Goal: Transaction & Acquisition: Purchase product/service

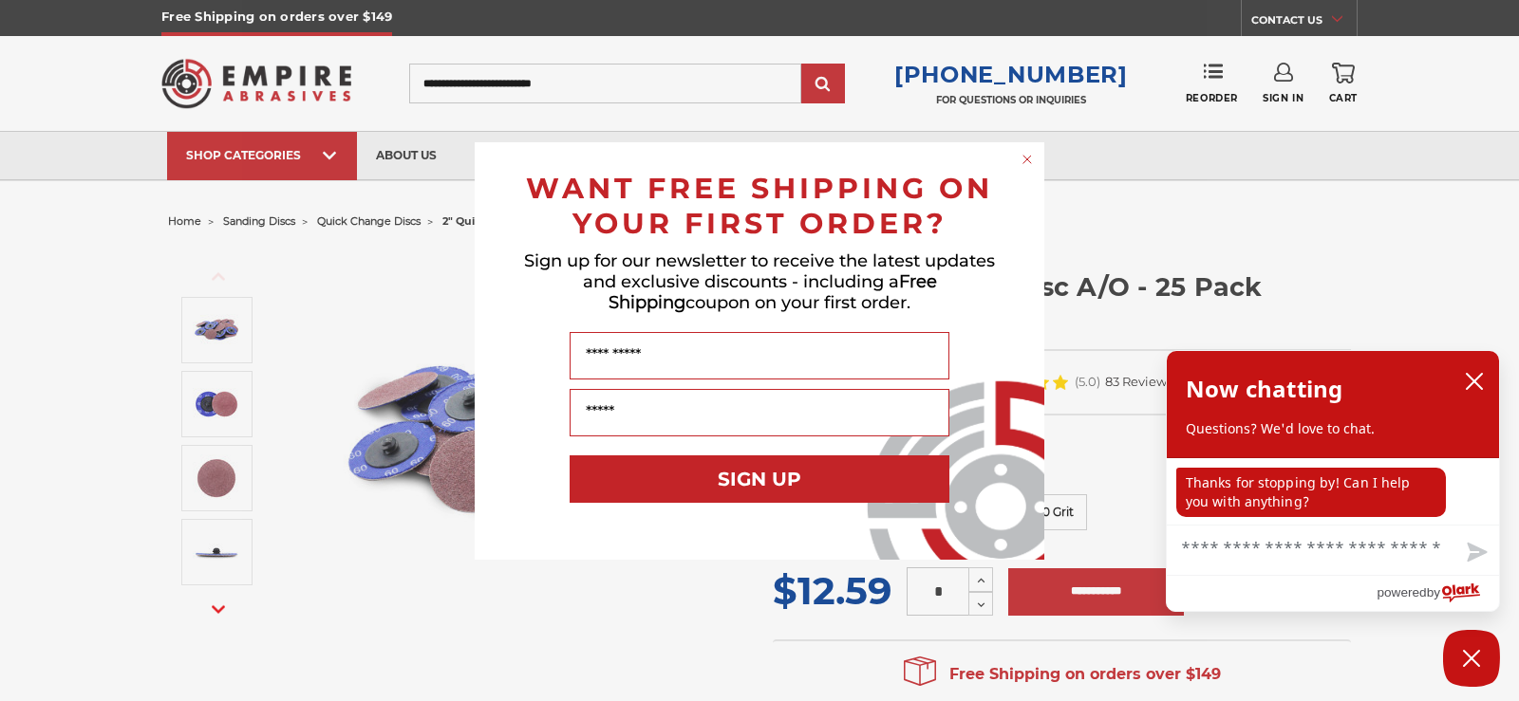
click at [1026, 156] on circle "Close dialog" at bounding box center [1027, 159] width 18 height 18
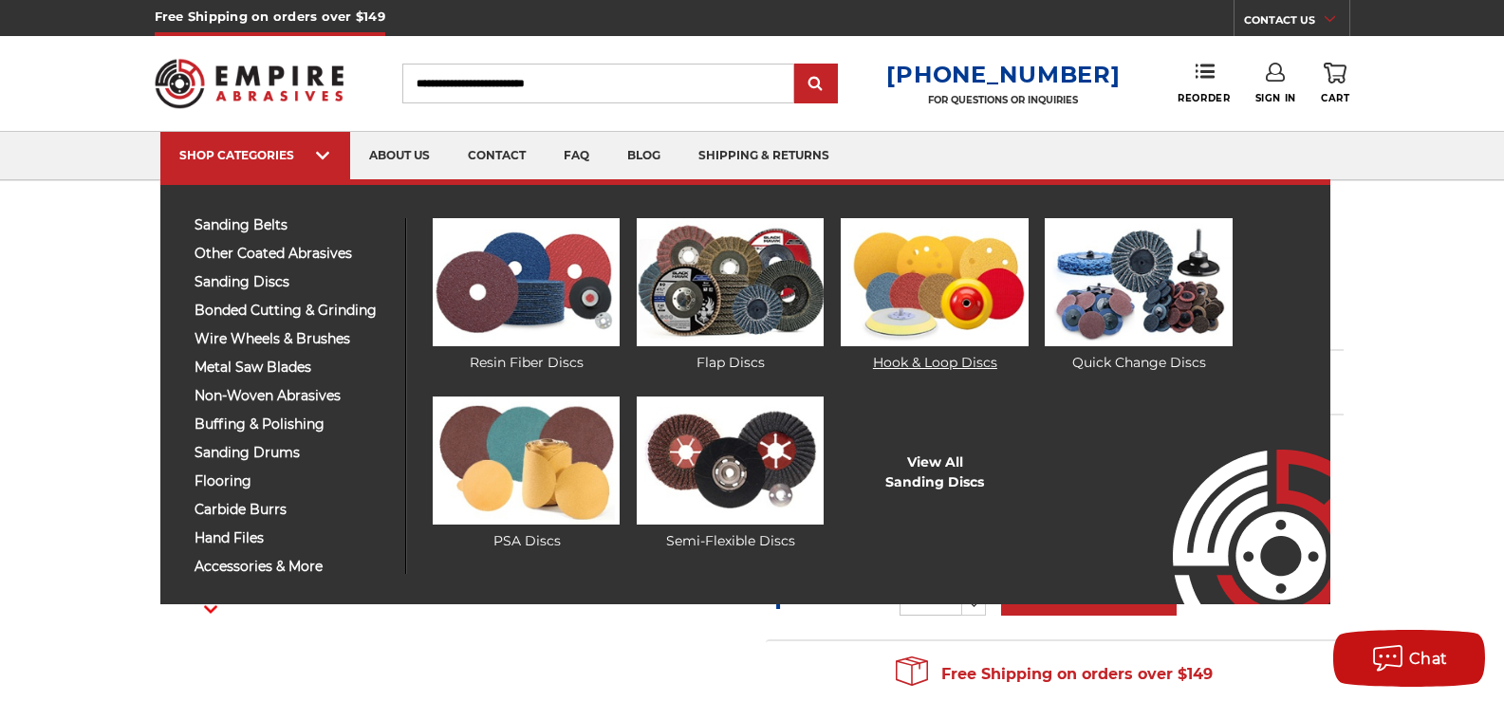
click at [925, 277] on img at bounding box center [934, 282] width 187 height 128
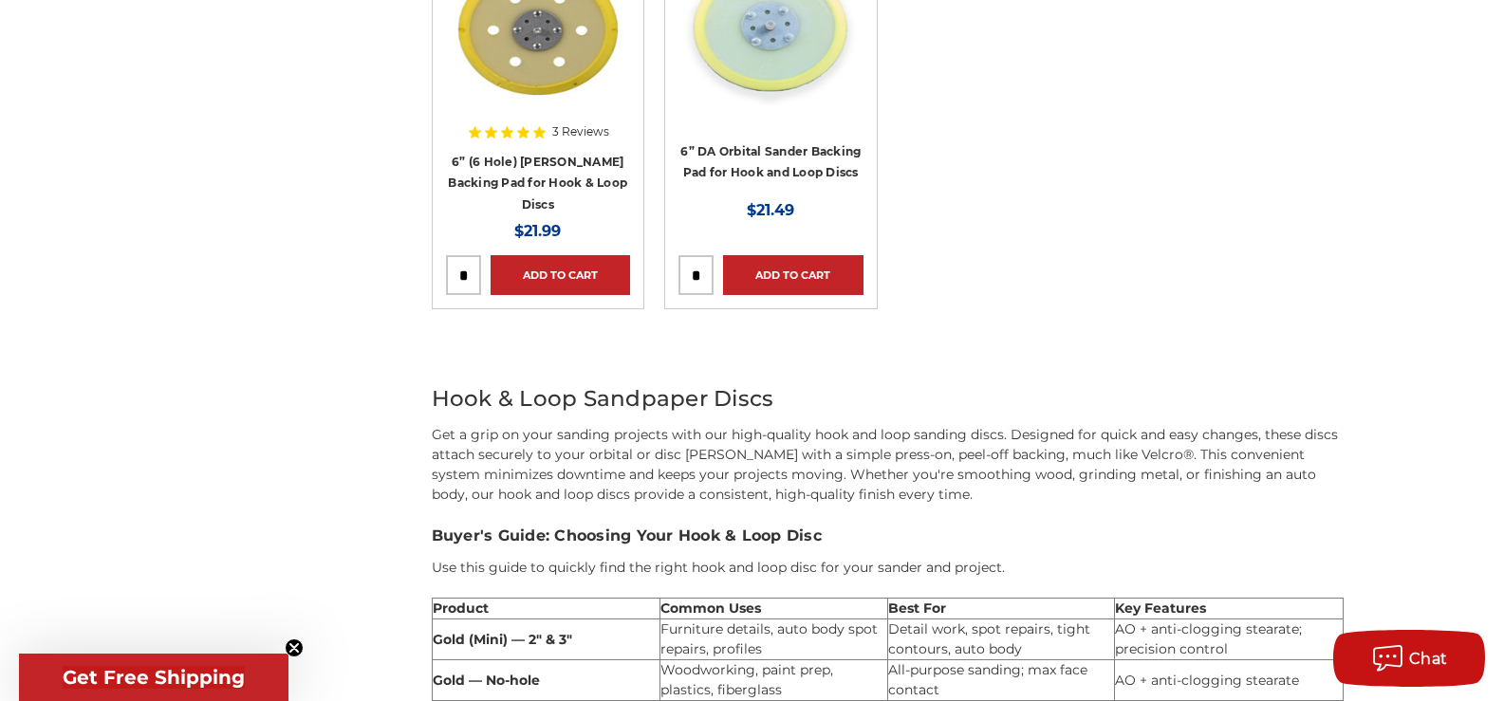
scroll to position [3037, 0]
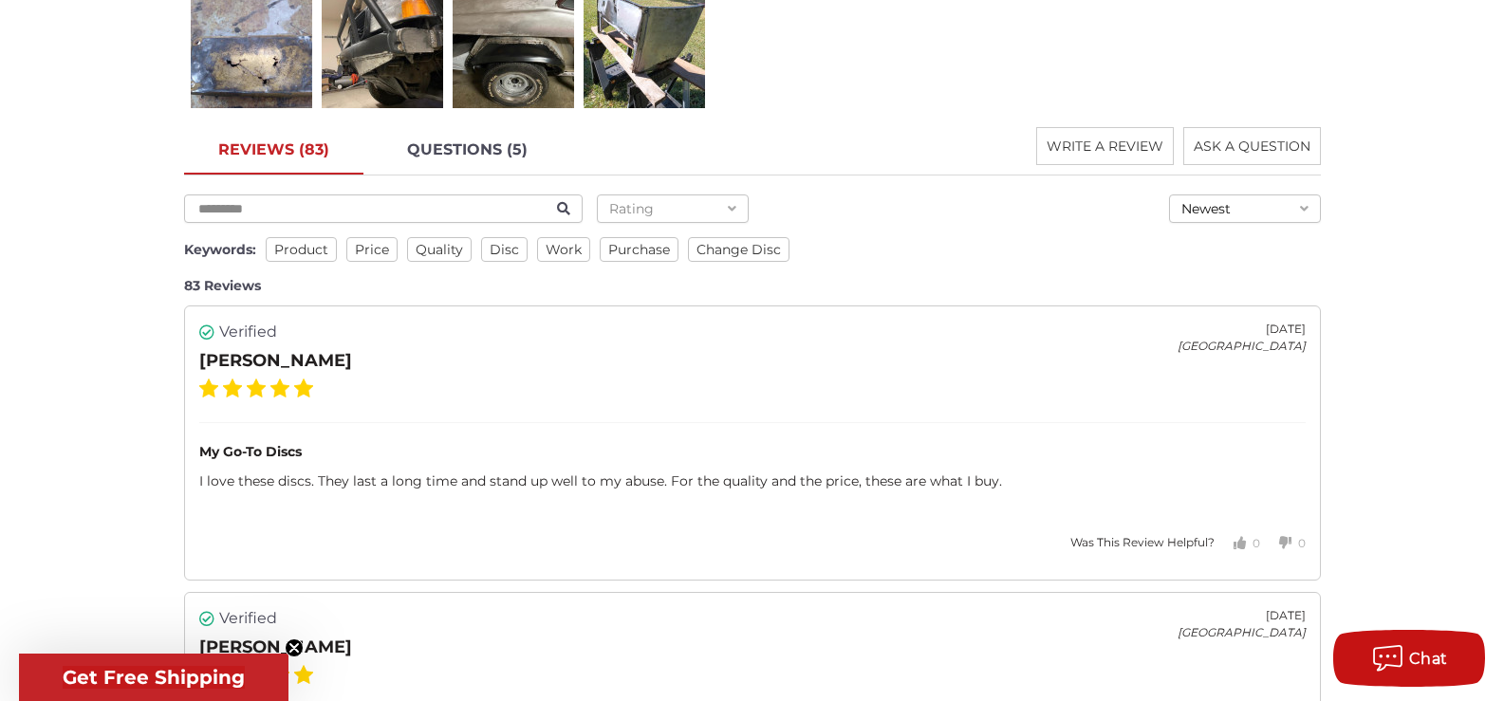
scroll to position [2658, 0]
